Goal: Find specific page/section: Find specific page/section

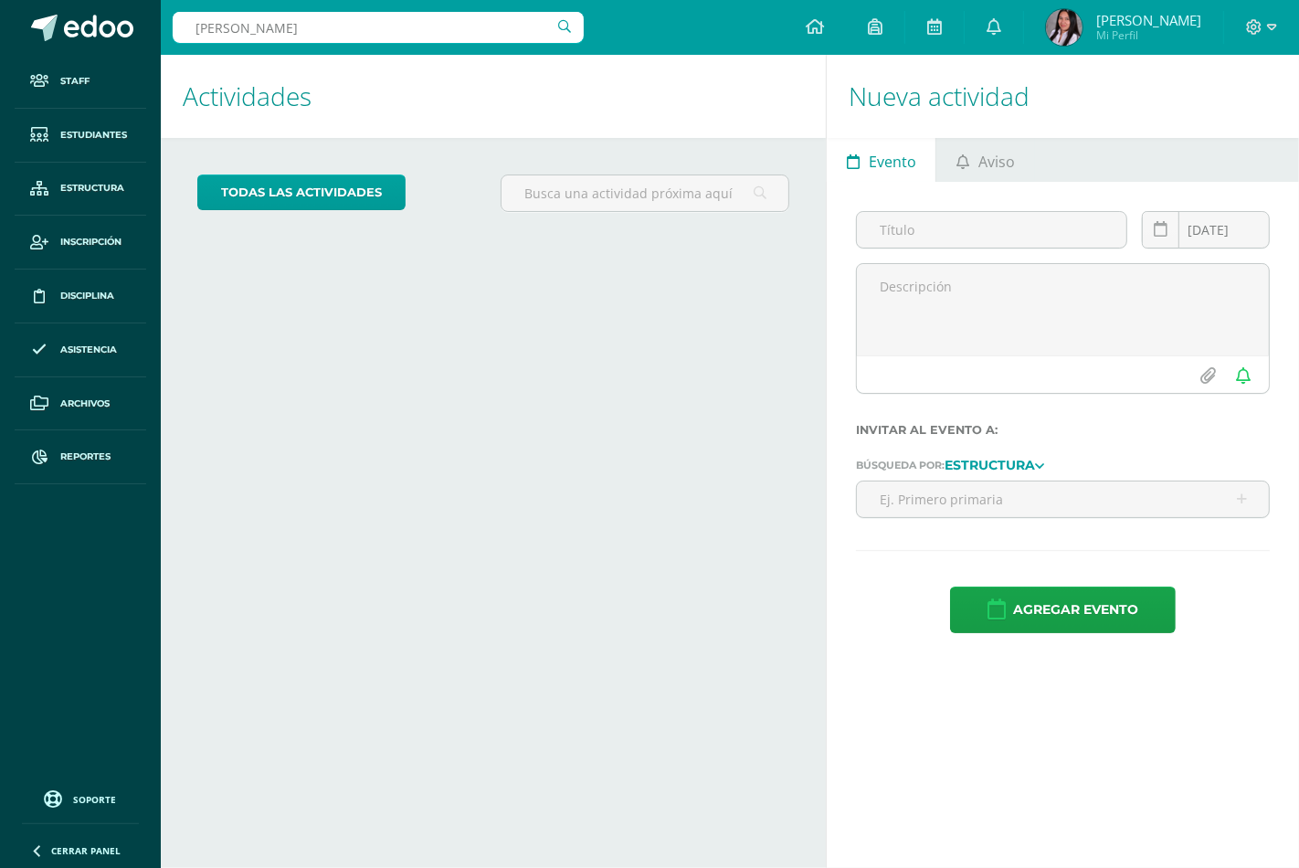
type input "[PERSON_NAME]"
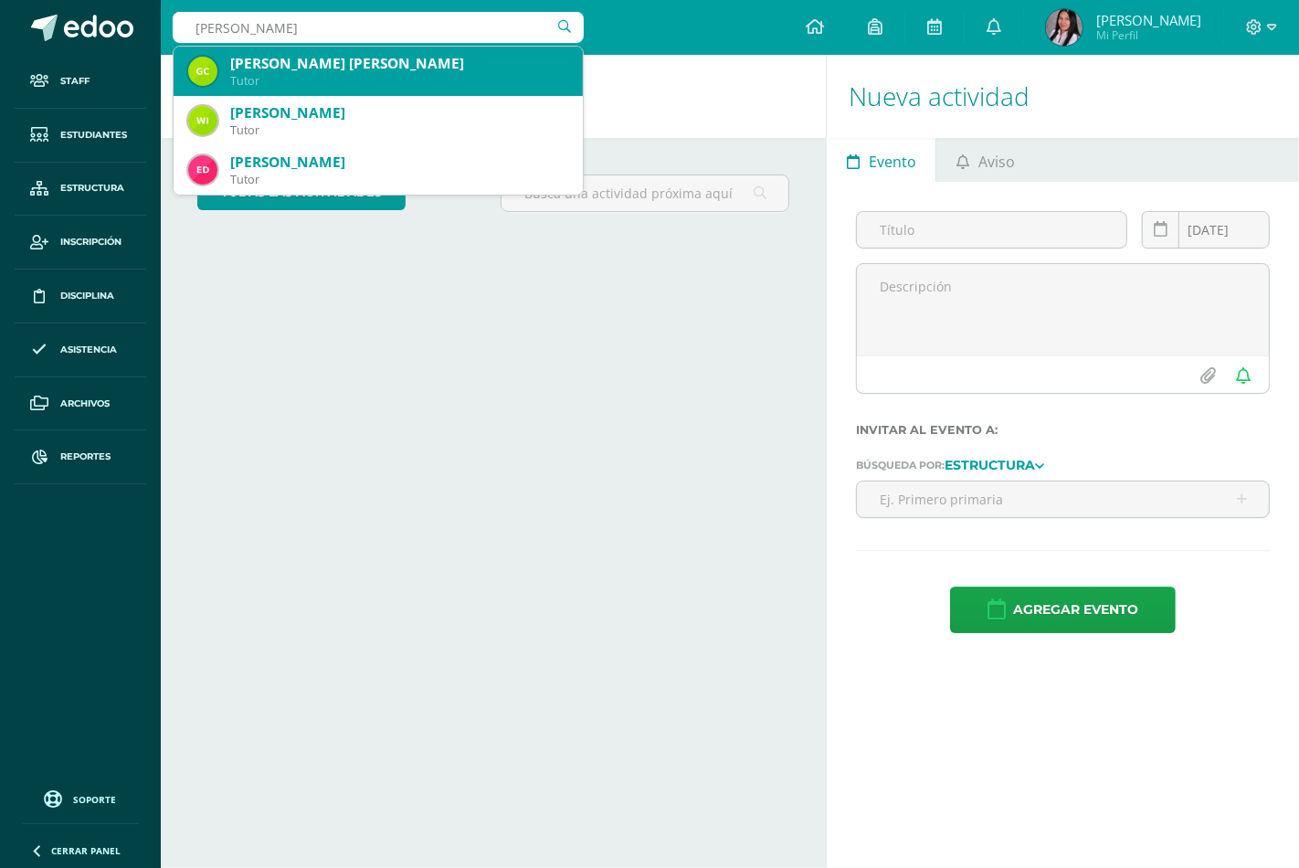
click at [396, 71] on div "[PERSON_NAME] [PERSON_NAME]" at bounding box center [399, 63] width 338 height 19
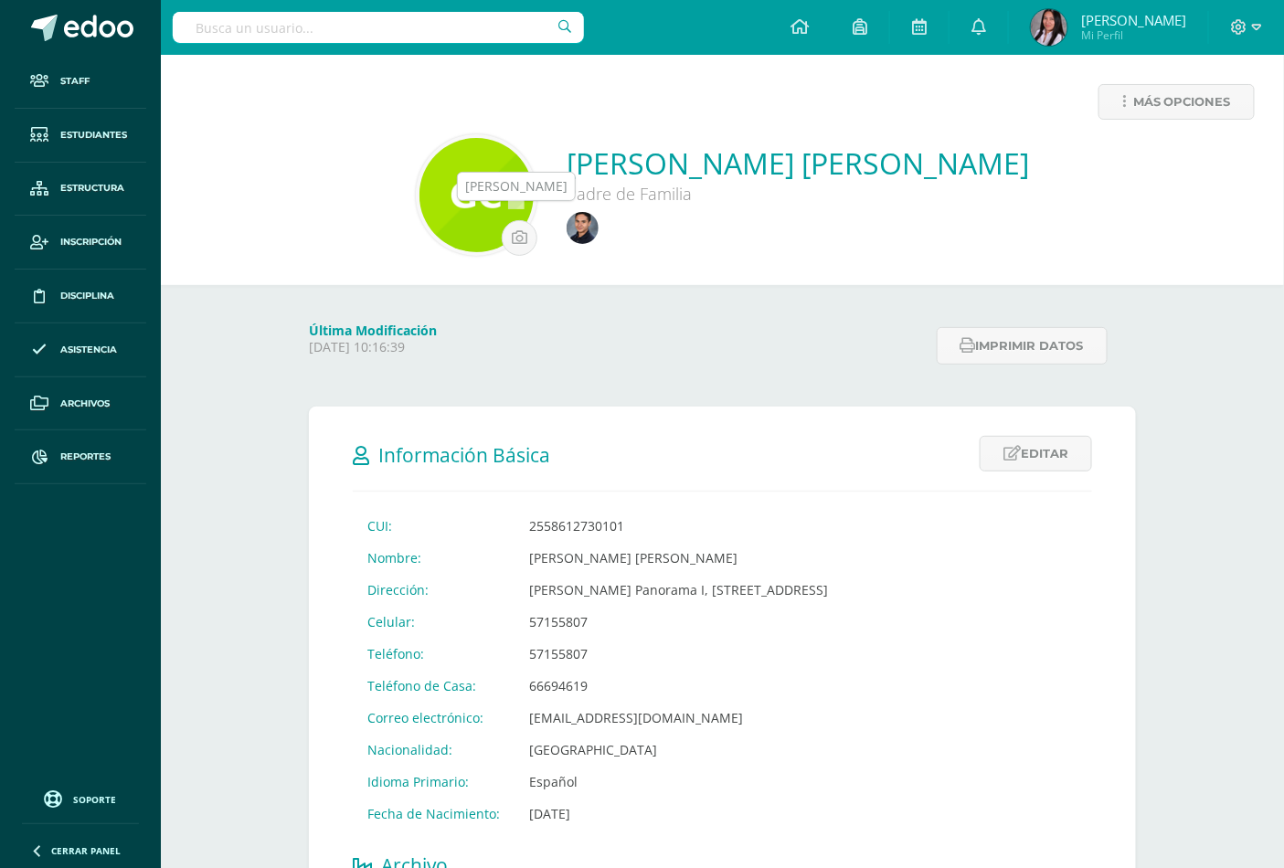
click at [566, 225] on img at bounding box center [582, 228] width 32 height 32
